Goal: Share content

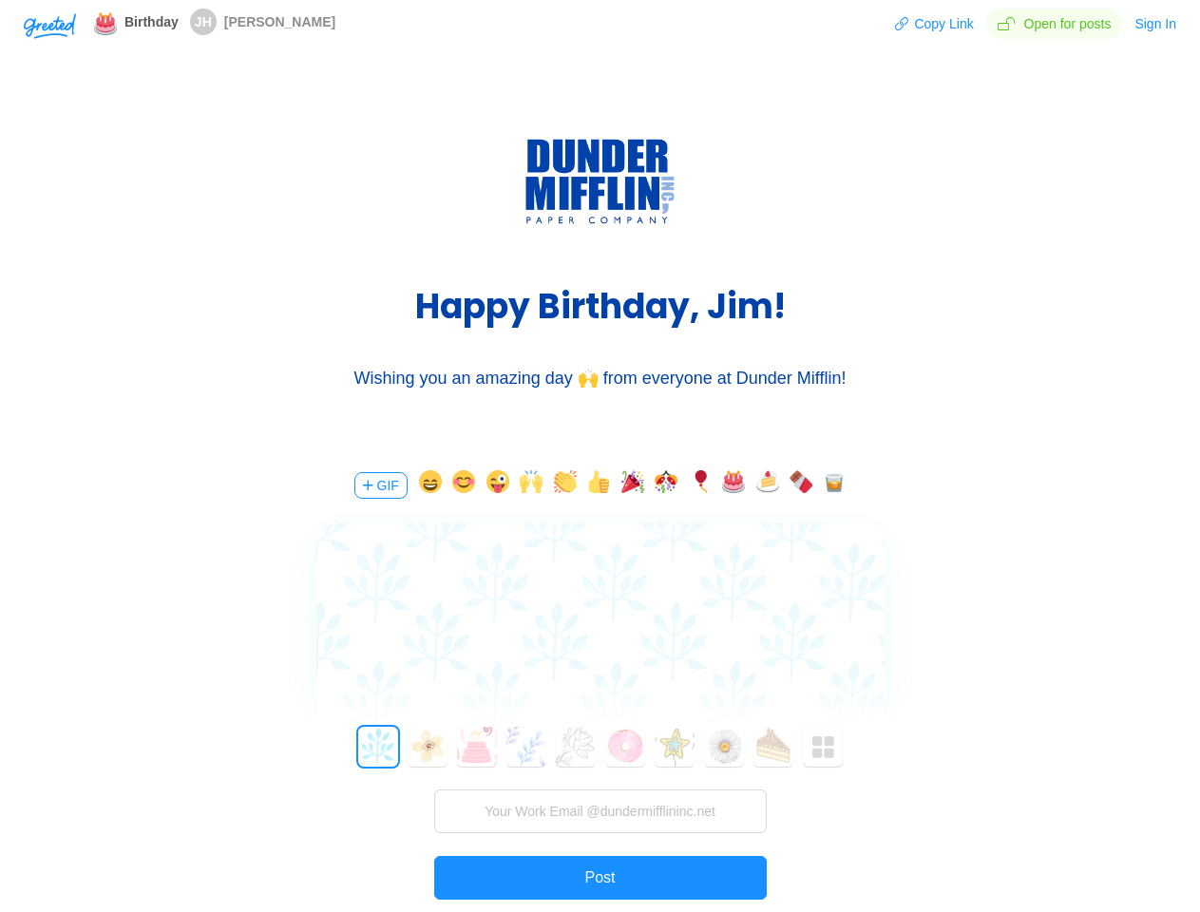
click at [599, 456] on div "GIF 0 1 2 3 4 5 6 7 8 9 10 11 12 13 14 15 16 17 18 19 20 21 22 23 24 25 26 27 2…" at bounding box center [600, 717] width 570 height 543
click at [49, 25] on img "button" at bounding box center [50, 26] width 52 height 26
click at [936, 24] on button "Copy Link" at bounding box center [934, 24] width 80 height 30
click at [1156, 24] on button "Sign In" at bounding box center [1155, 24] width 44 height 30
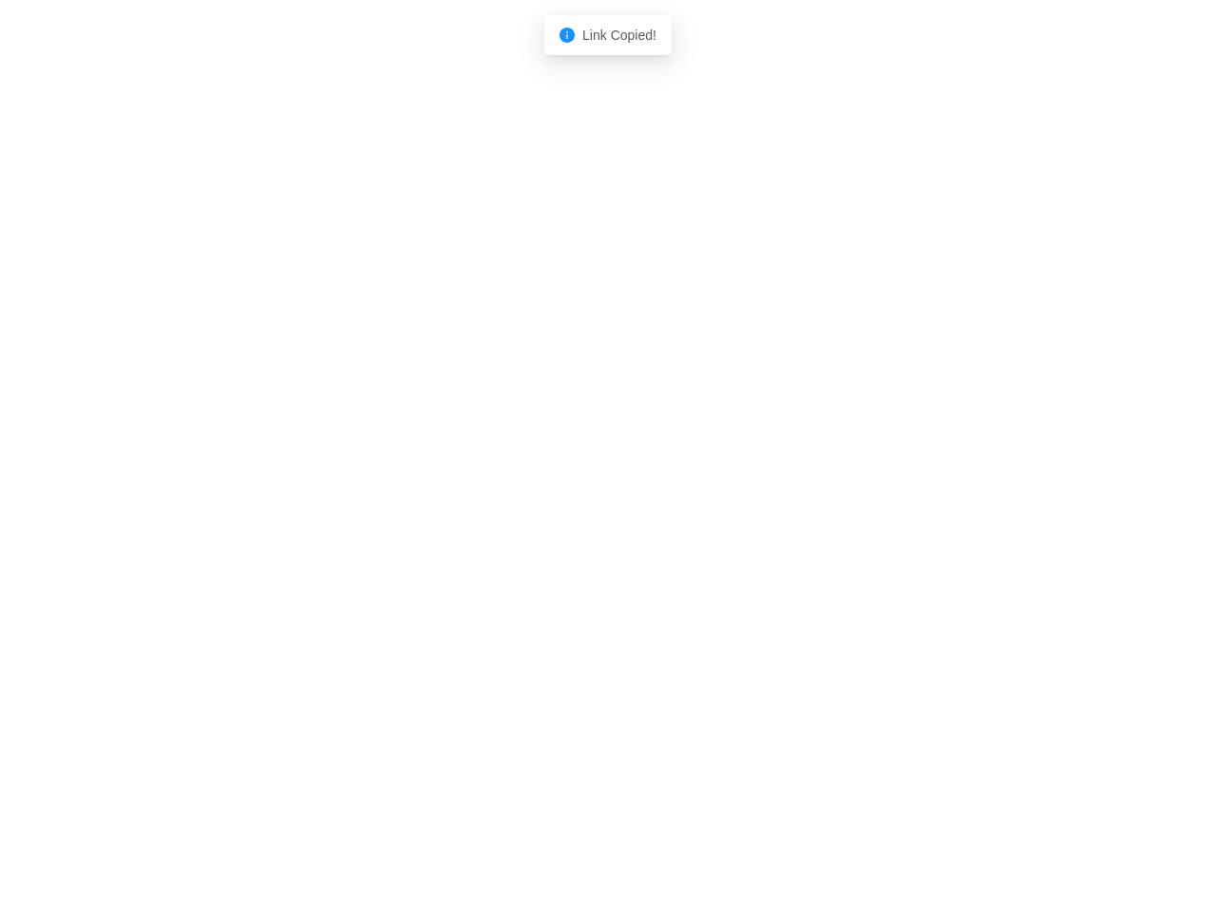
click at [379, 485] on body "Shadow: (click to exit) Link Copied!" at bounding box center [608, 456] width 1216 height 912
click at [426, 485] on body "Shadow: (click to exit) Link Copied!" at bounding box center [608, 456] width 1216 height 912
click at [461, 485] on body "Shadow: (click to exit) Link Copied!" at bounding box center [608, 456] width 1216 height 912
click at [495, 485] on body "Shadow: (click to exit) Link Copied!" at bounding box center [608, 456] width 1216 height 912
click at [528, 485] on body "Shadow: (click to exit) Link Copied!" at bounding box center [608, 456] width 1216 height 912
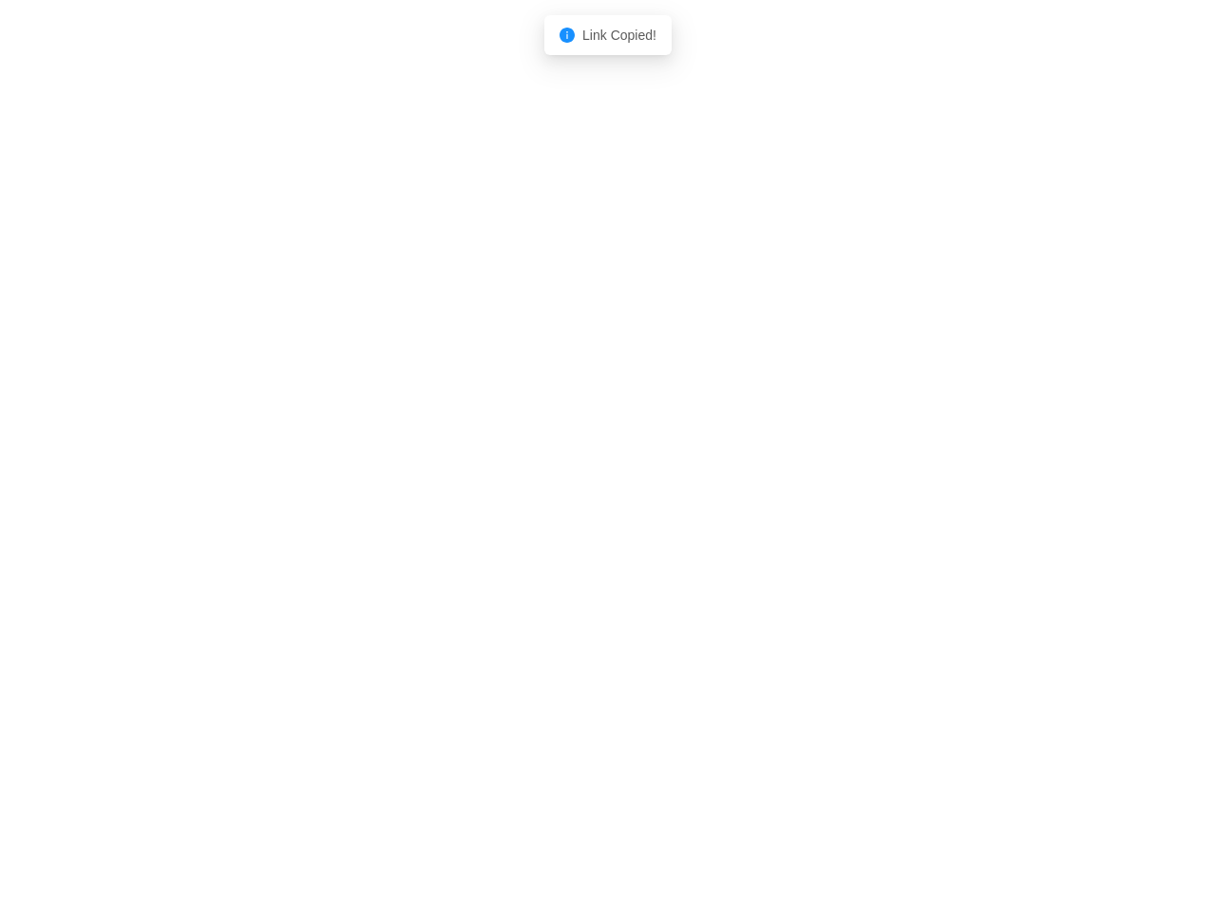
click at [562, 485] on body "Shadow: (click to exit) Link Copied!" at bounding box center [608, 456] width 1216 height 912
